Goal: Task Accomplishment & Management: Use online tool/utility

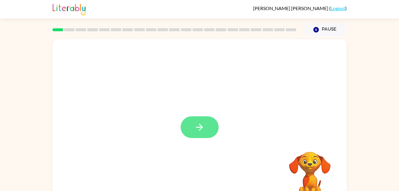
click at [205, 135] on button "button" at bounding box center [200, 127] width 38 height 22
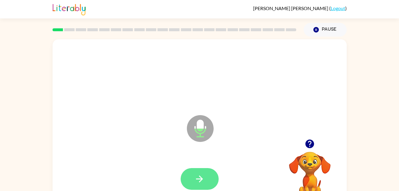
click at [199, 177] on icon "button" at bounding box center [199, 178] width 10 height 10
click at [205, 176] on button "button" at bounding box center [200, 179] width 38 height 22
click at [210, 184] on button "button" at bounding box center [200, 179] width 38 height 22
click at [200, 180] on icon "button" at bounding box center [199, 178] width 10 height 10
click at [197, 173] on button "button" at bounding box center [200, 179] width 38 height 22
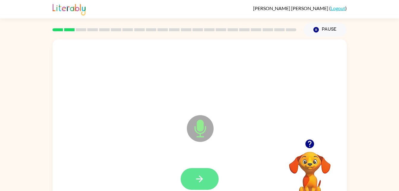
click at [200, 179] on icon "button" at bounding box center [199, 178] width 10 height 10
click at [197, 175] on icon "button" at bounding box center [199, 178] width 10 height 10
click at [194, 182] on icon "button" at bounding box center [199, 178] width 10 height 10
click at [197, 175] on icon "button" at bounding box center [199, 178] width 10 height 10
click at [211, 175] on button "button" at bounding box center [200, 179] width 38 height 22
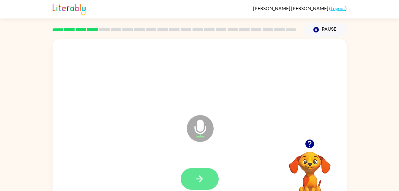
click at [197, 176] on icon "button" at bounding box center [199, 178] width 10 height 10
click at [199, 181] on icon "button" at bounding box center [199, 178] width 7 height 7
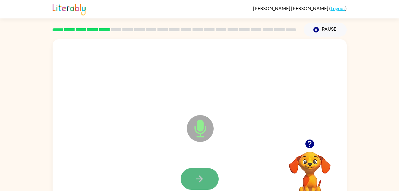
click at [208, 171] on button "button" at bounding box center [200, 179] width 38 height 22
click at [206, 174] on button "button" at bounding box center [200, 179] width 38 height 22
click at [202, 175] on icon "button" at bounding box center [199, 178] width 10 height 10
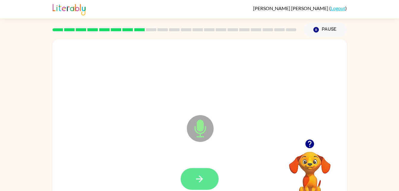
click at [194, 173] on button "button" at bounding box center [200, 179] width 38 height 22
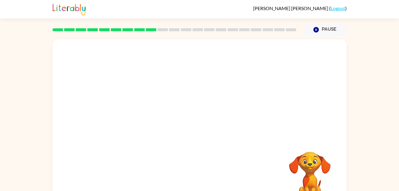
click at [194, 173] on div "Your browser must support playing .mp4 files to use Literably. Please try using…" at bounding box center [200, 124] width 294 height 170
click at [317, 32] on icon "button" at bounding box center [315, 29] width 5 height 5
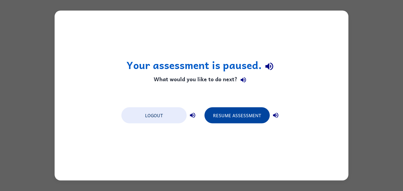
click at [240, 118] on button "Resume Assessment" at bounding box center [237, 115] width 65 height 16
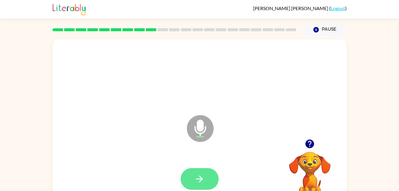
click at [193, 187] on button "button" at bounding box center [200, 179] width 38 height 22
click at [210, 175] on button "button" at bounding box center [200, 179] width 38 height 22
click at [199, 178] on icon "button" at bounding box center [199, 178] width 7 height 7
click at [197, 178] on icon "button" at bounding box center [199, 178] width 7 height 7
drag, startPoint x: 197, startPoint y: 178, endPoint x: 192, endPoint y: 179, distance: 5.1
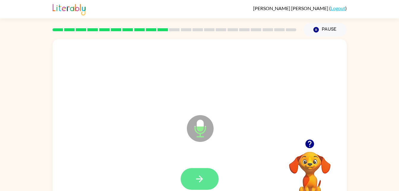
click at [192, 179] on button "button" at bounding box center [200, 179] width 38 height 22
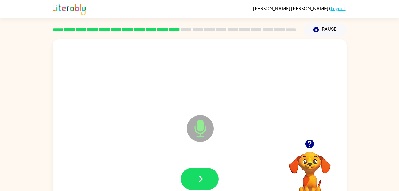
click at [192, 179] on button "button" at bounding box center [200, 179] width 38 height 22
click at [191, 178] on button "button" at bounding box center [200, 179] width 38 height 22
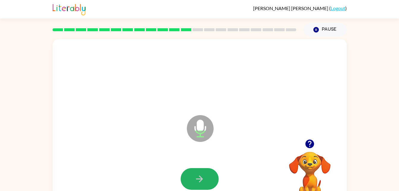
click at [191, 178] on button "button" at bounding box center [200, 179] width 38 height 22
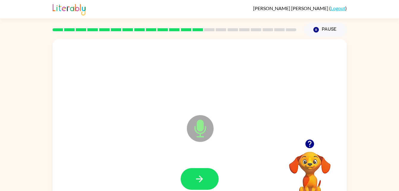
click at [191, 178] on button "button" at bounding box center [200, 179] width 38 height 22
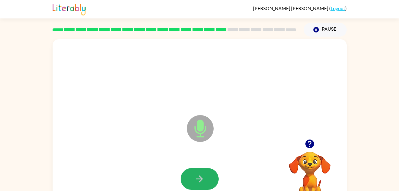
click at [191, 178] on button "button" at bounding box center [200, 179] width 38 height 22
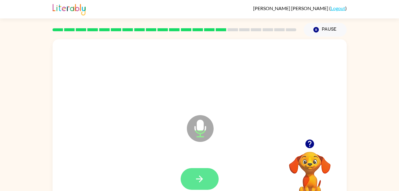
click at [191, 178] on button "button" at bounding box center [200, 179] width 38 height 22
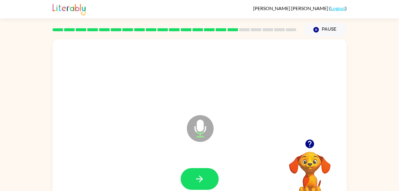
click at [191, 178] on button "button" at bounding box center [200, 179] width 38 height 22
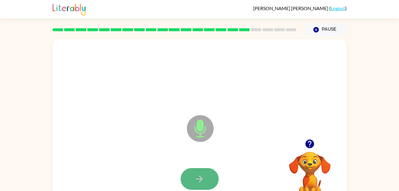
click at [198, 183] on icon "button" at bounding box center [199, 178] width 10 height 10
click at [197, 172] on button "button" at bounding box center [200, 179] width 38 height 22
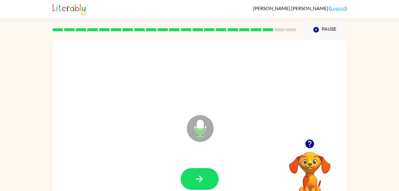
click at [197, 172] on button "button" at bounding box center [200, 179] width 38 height 22
